Goal: Information Seeking & Learning: Understand process/instructions

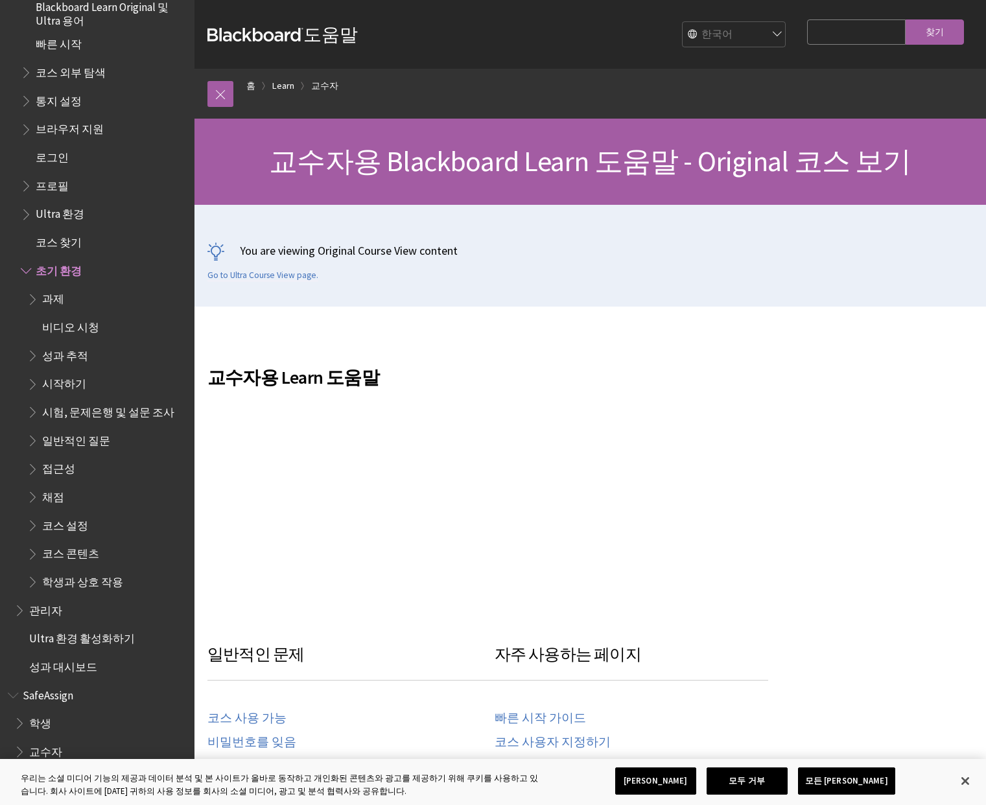
click at [777, 31] on select "English عربية Català Cymraeg Deutsch Español Suomi Français עברית Italiano 日本語 …" at bounding box center [735, 35] width 104 height 26
click at [837, 32] on input "Search Query" at bounding box center [856, 31] width 99 height 25
type input "과제"
click at [906, 19] on input "찾기" at bounding box center [935, 31] width 58 height 25
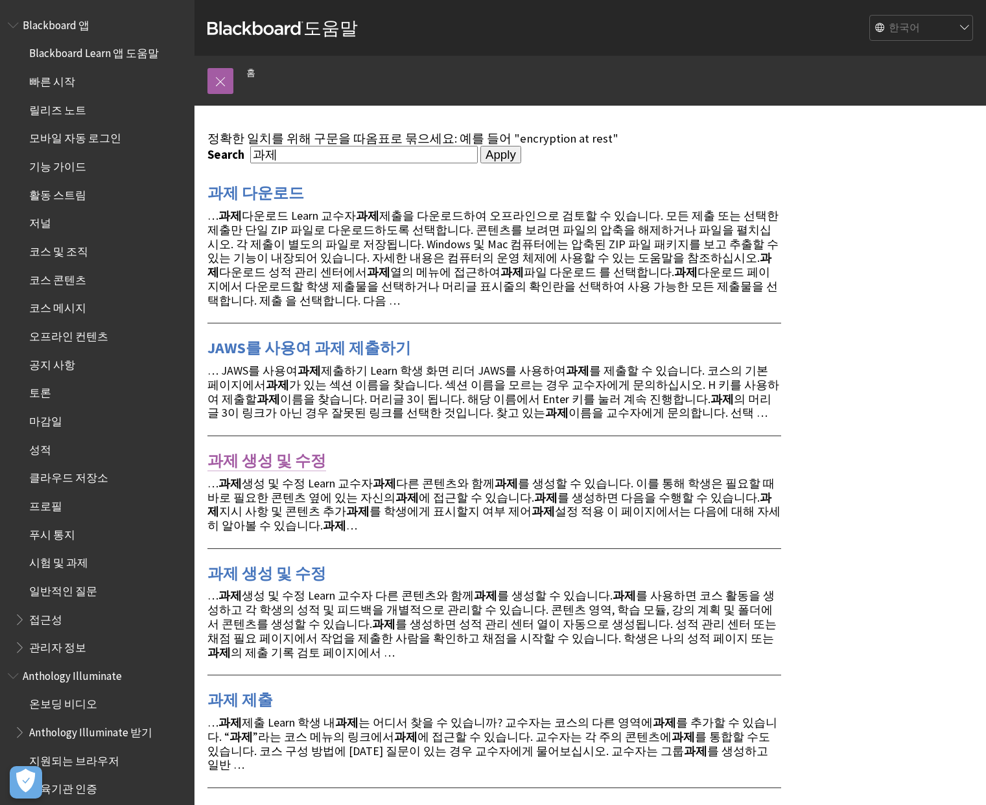
click at [271, 451] on link "과제 생성 및 수정" at bounding box center [266, 461] width 119 height 21
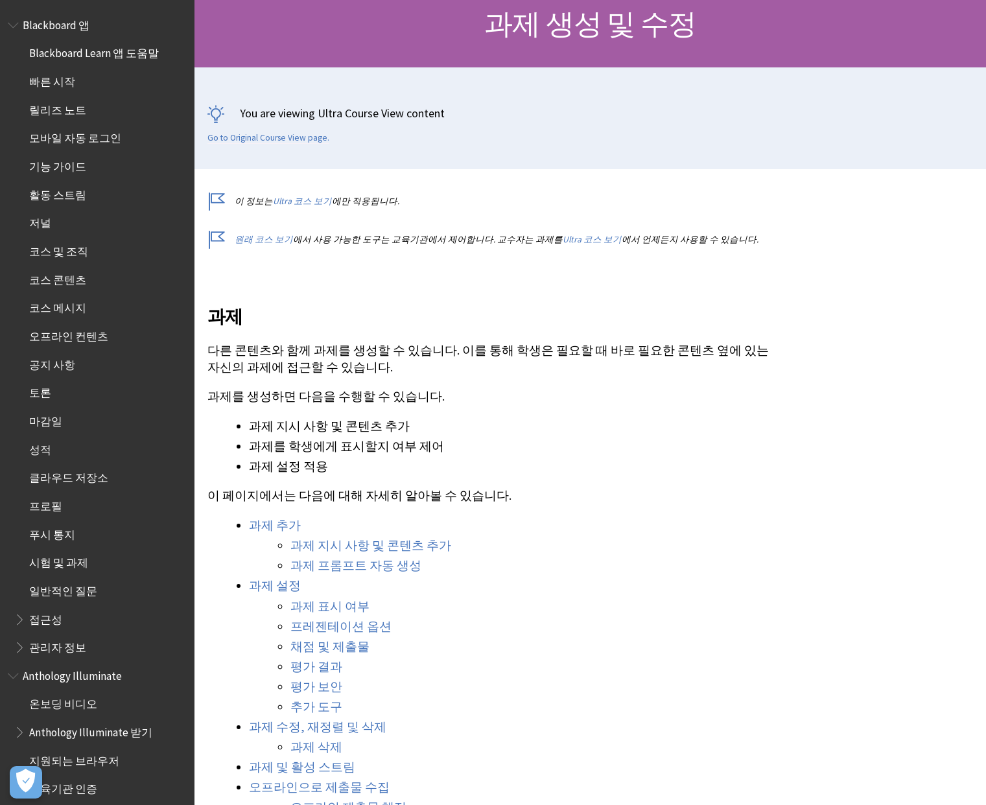
scroll to position [140, 0]
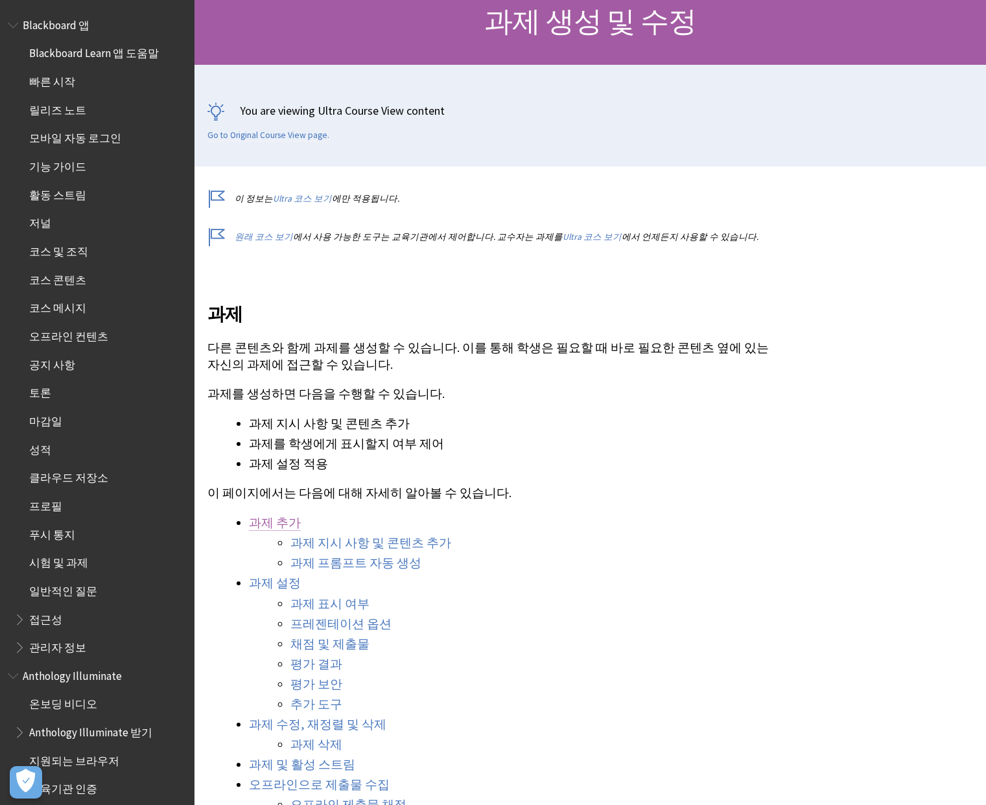
click at [278, 522] on link "과제 추가" at bounding box center [275, 523] width 52 height 16
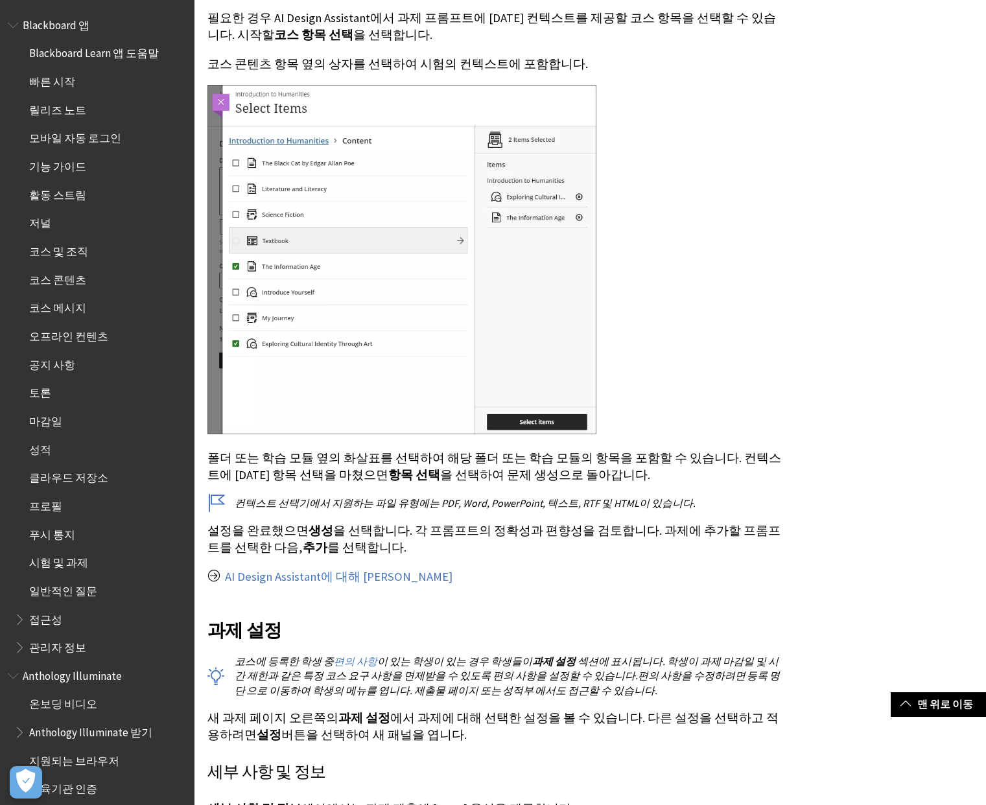
scroll to position [3661, 0]
